Goal: Information Seeking & Learning: Learn about a topic

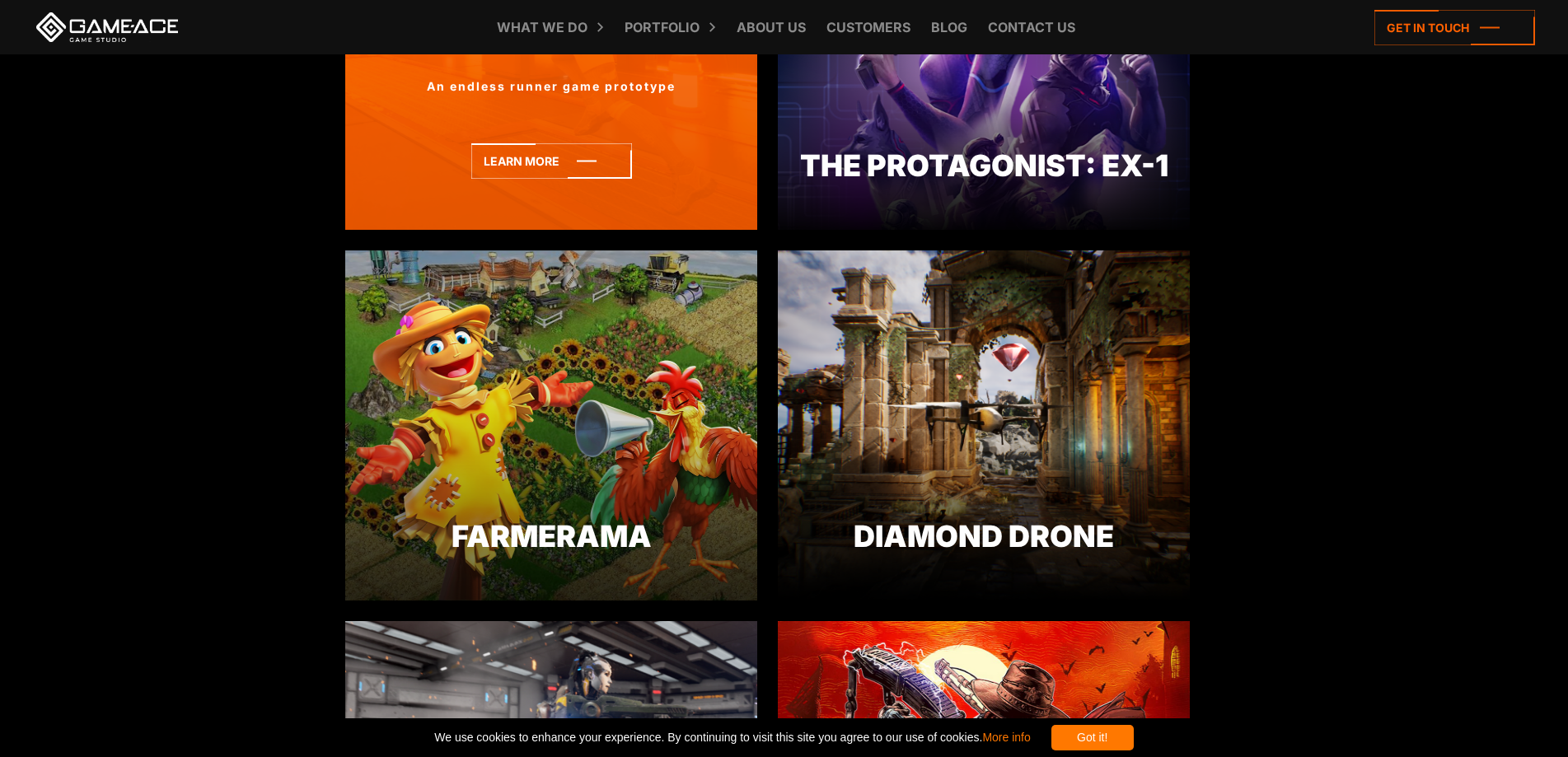
scroll to position [1895, 0]
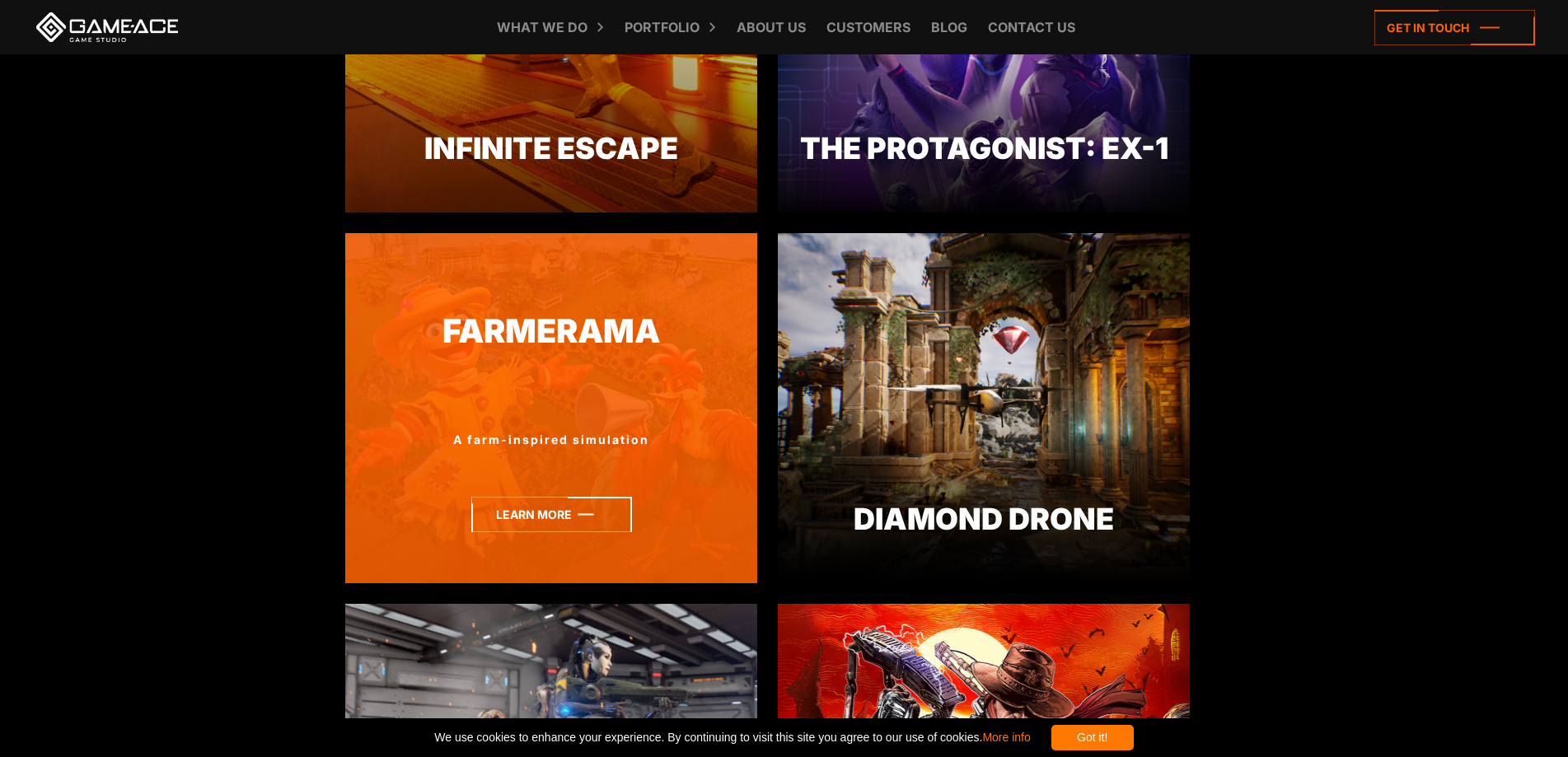
click at [552, 511] on icon at bounding box center [551, 514] width 160 height 35
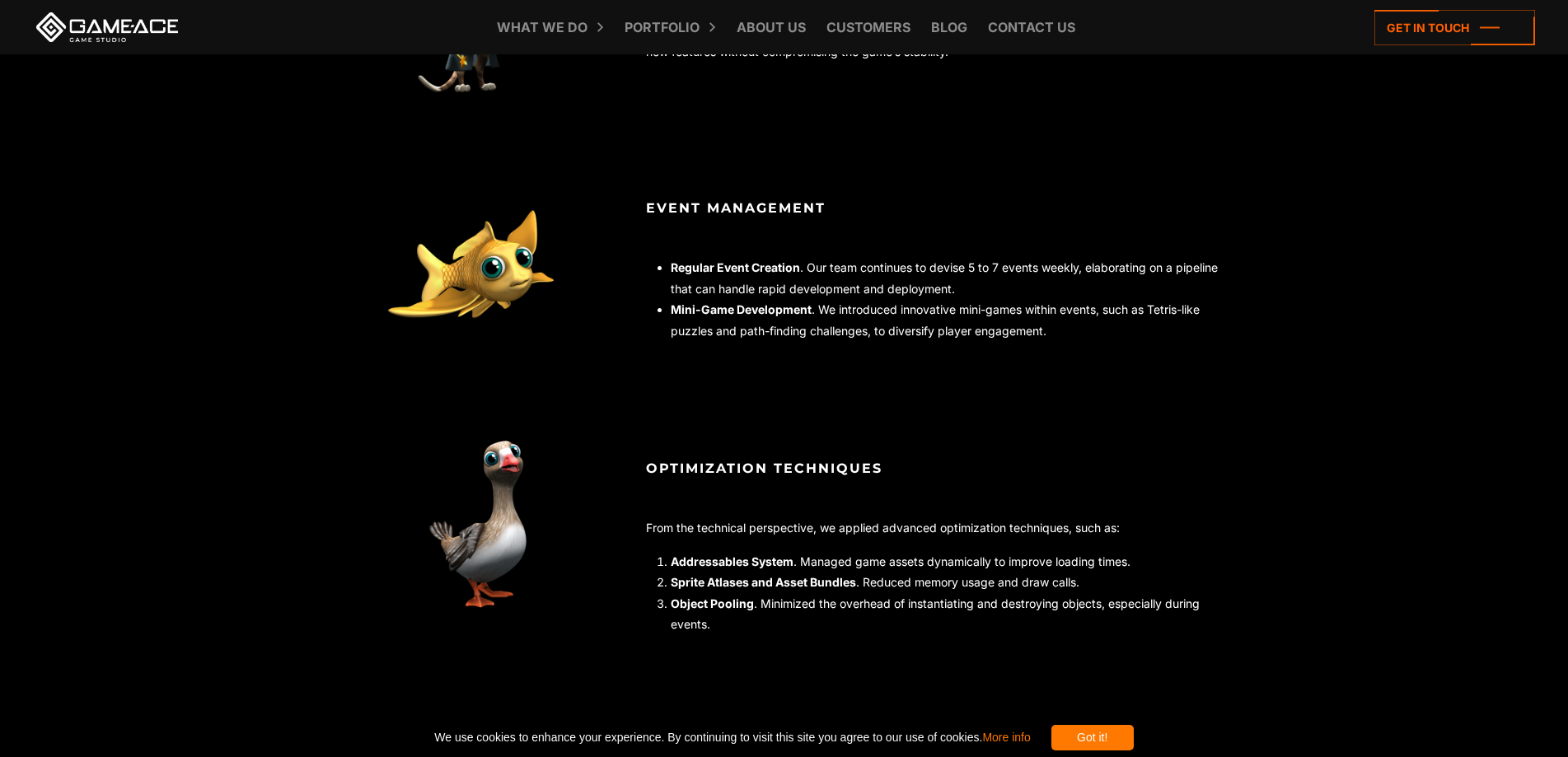
scroll to position [2471, 0]
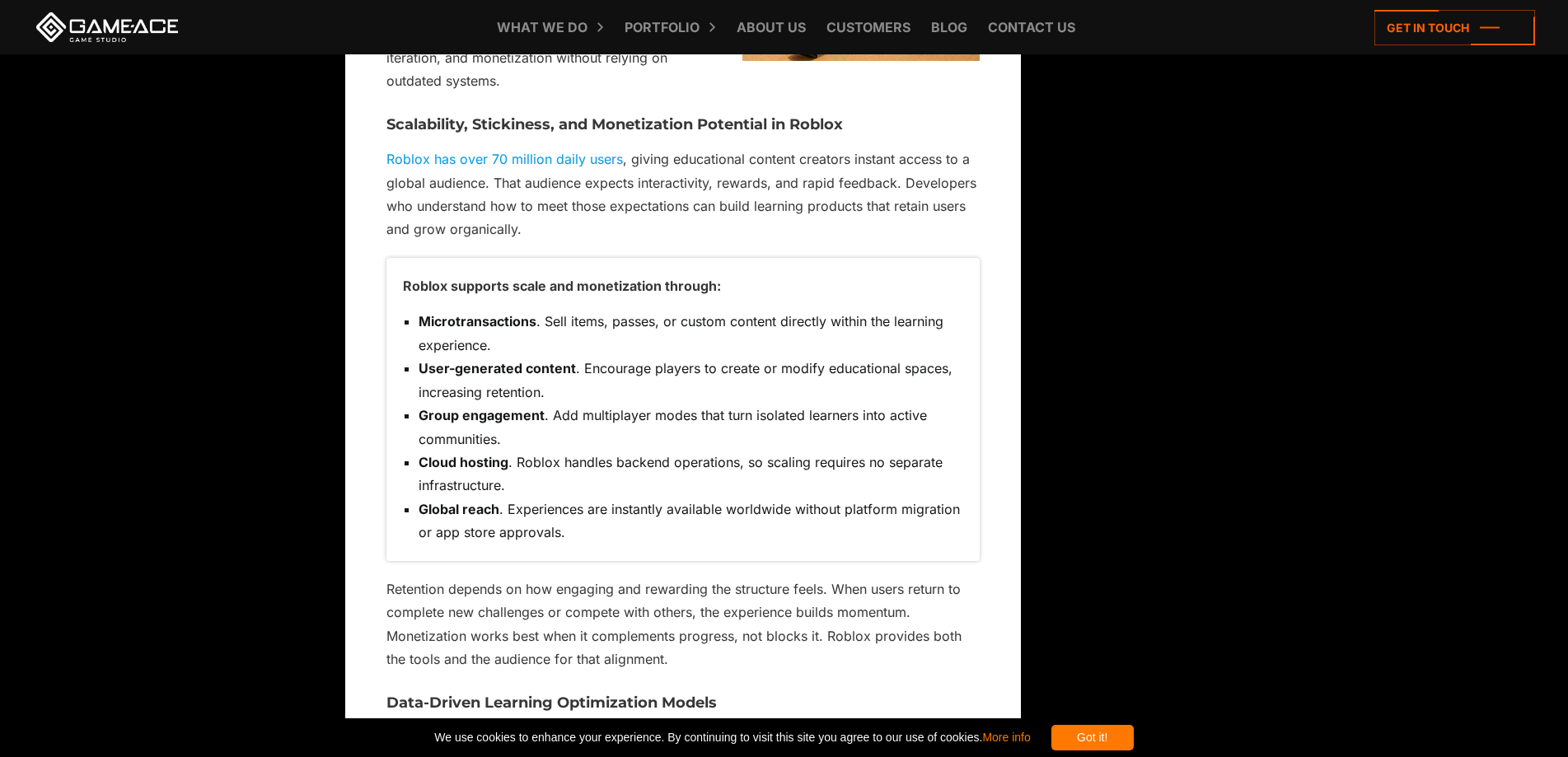
scroll to position [3290, 0]
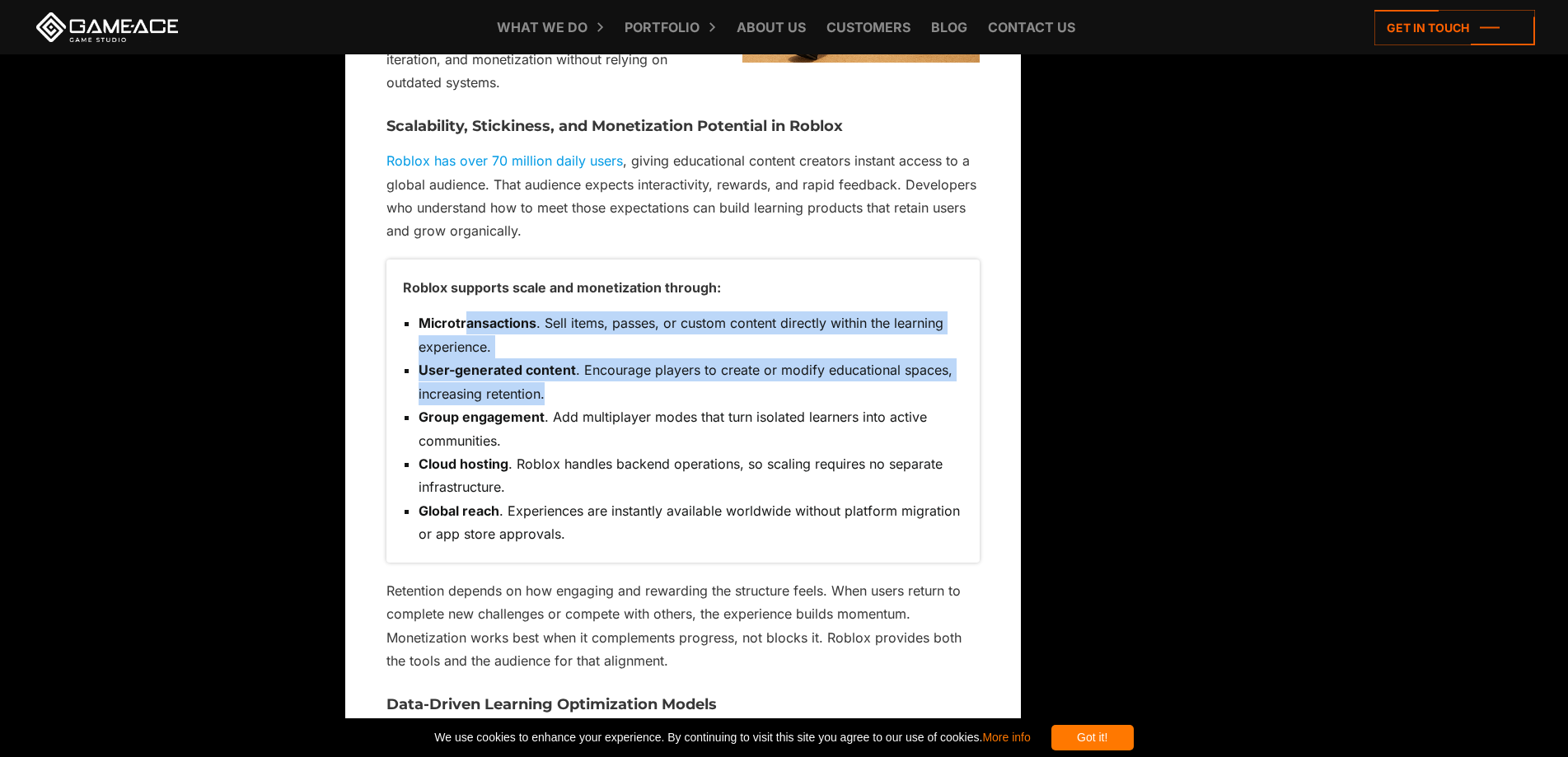
drag, startPoint x: 463, startPoint y: 302, endPoint x: 664, endPoint y: 442, distance: 245.0
click at [645, 383] on ul "Microtransactions . Sell items, passes, or custom content directly within the l…" at bounding box center [683, 428] width 561 height 233
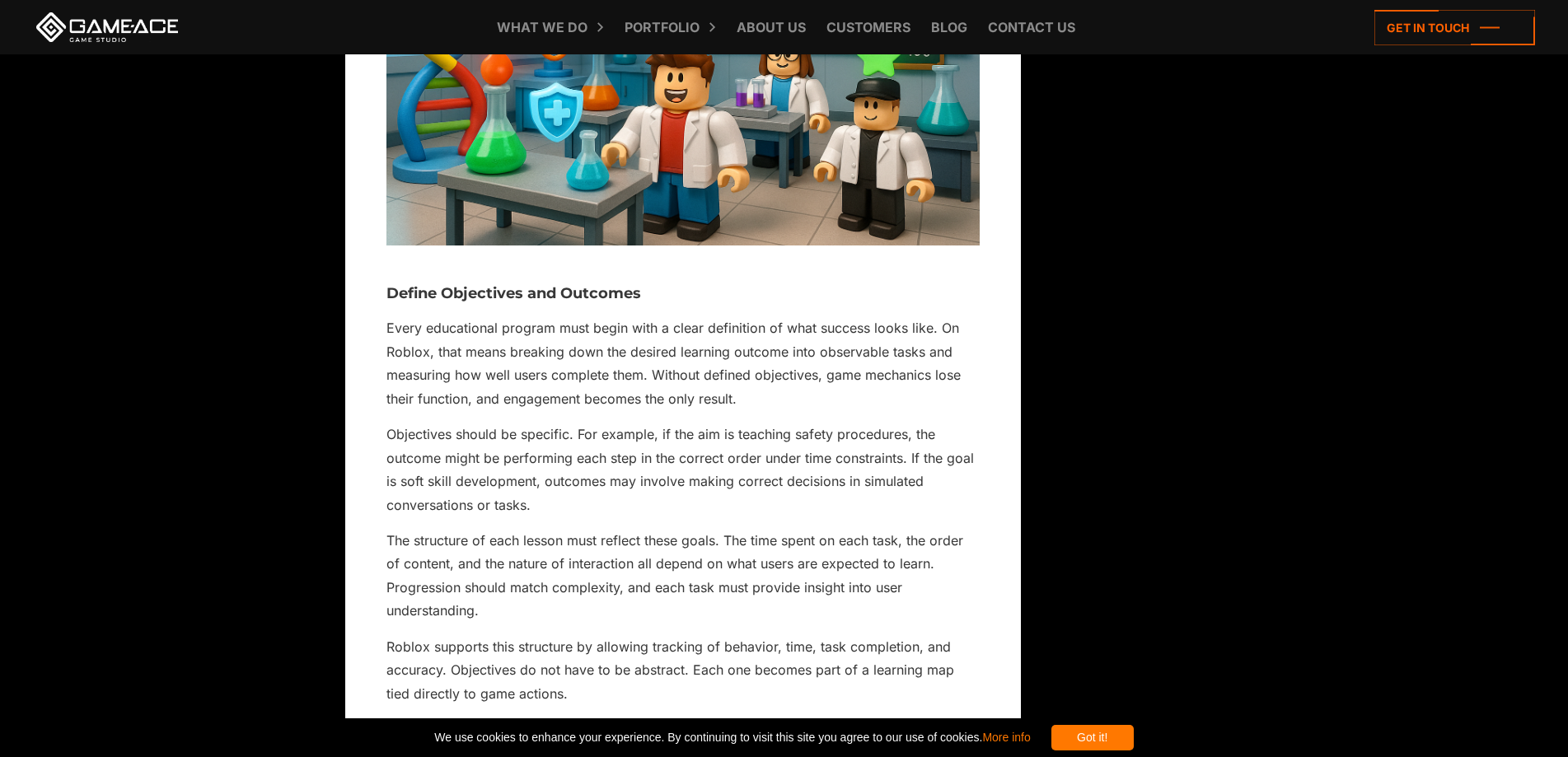
scroll to position [12269, 0]
